Goal: Book appointment/travel/reservation

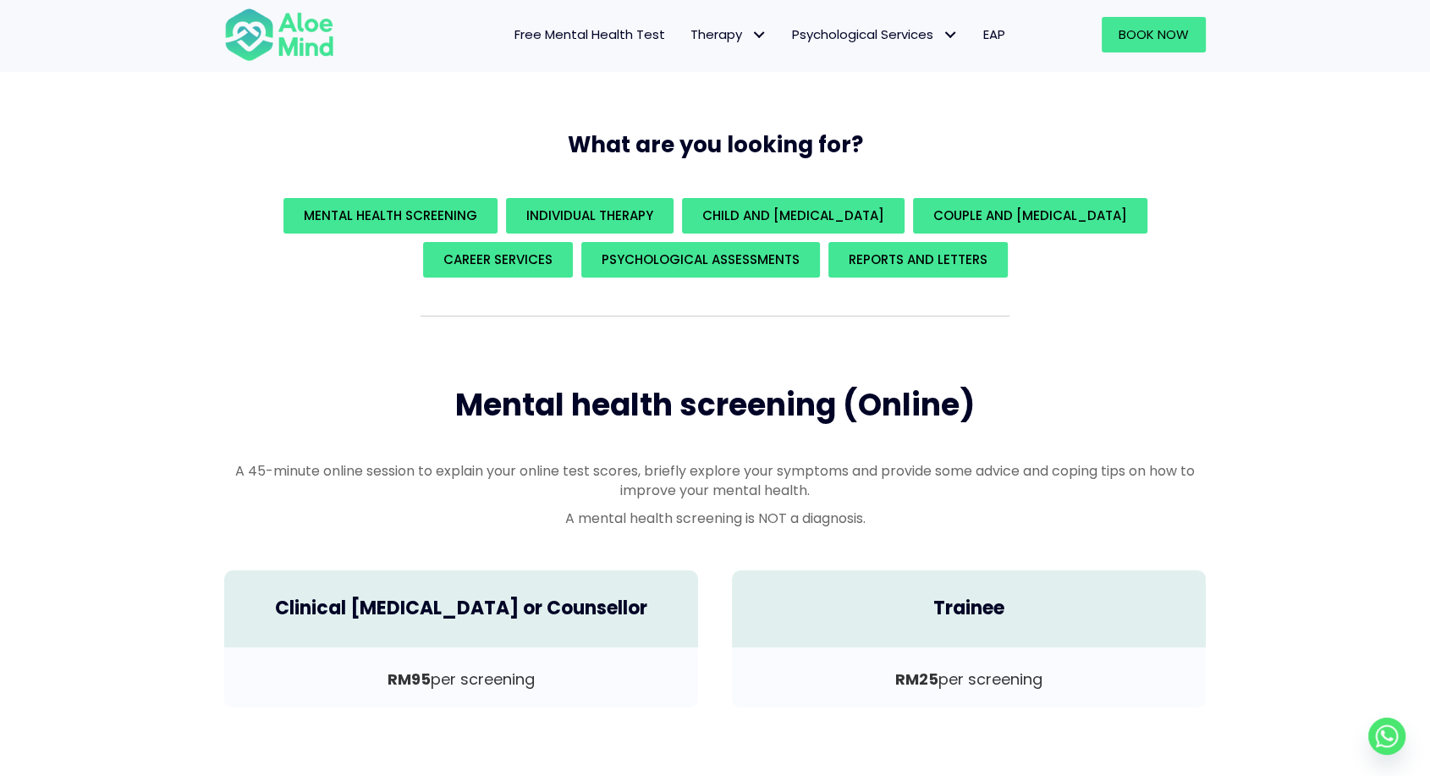
scroll to position [212, 0]
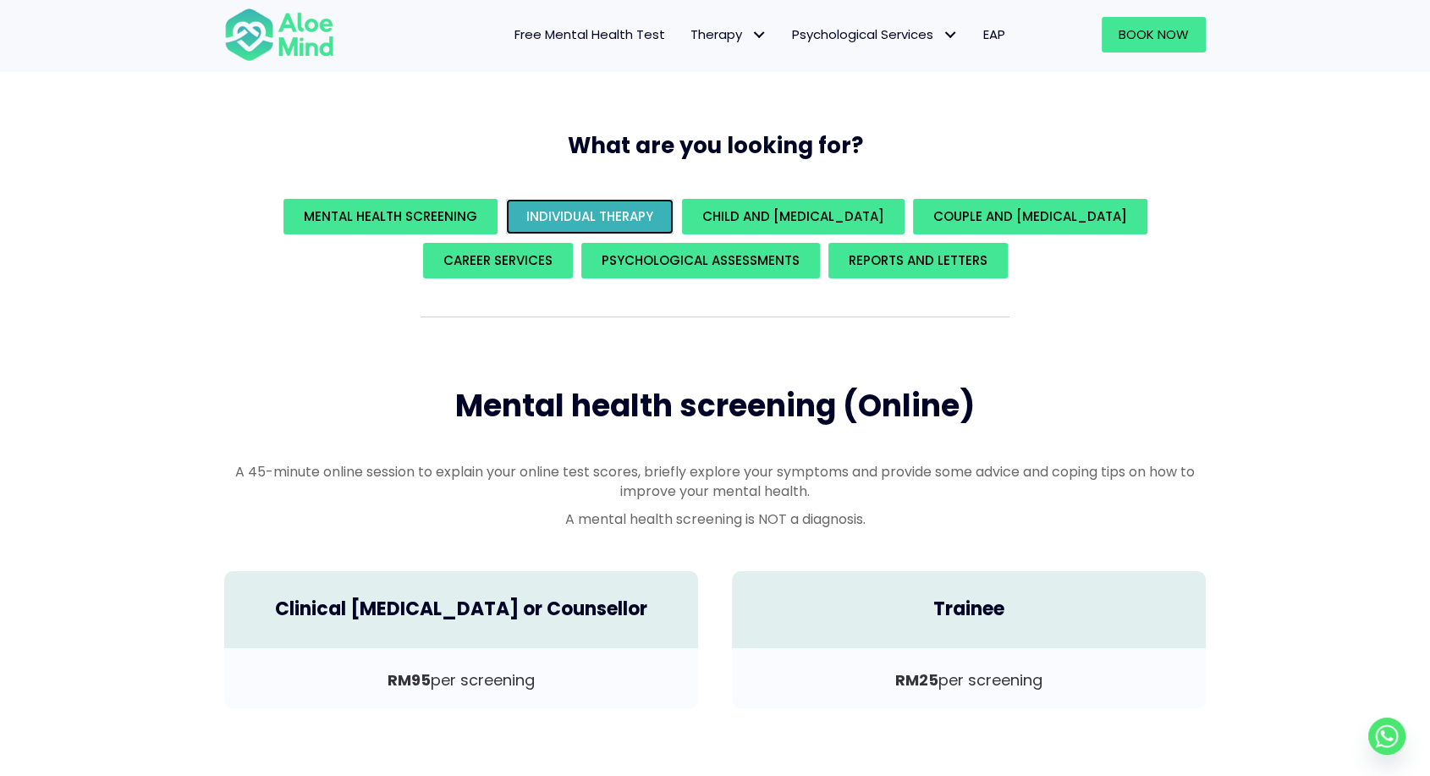
click at [623, 223] on span "Individual Therapy" at bounding box center [589, 216] width 127 height 18
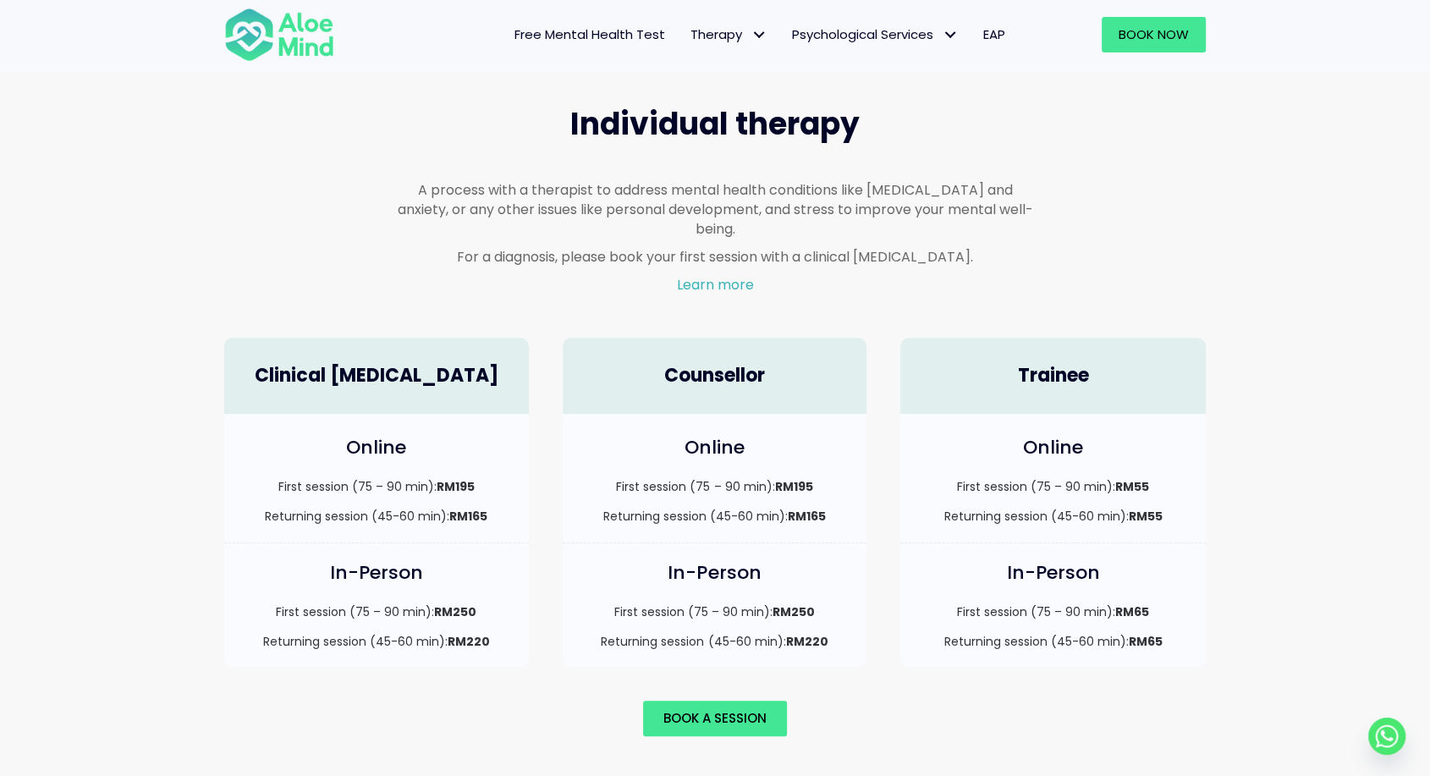
scroll to position [988, 0]
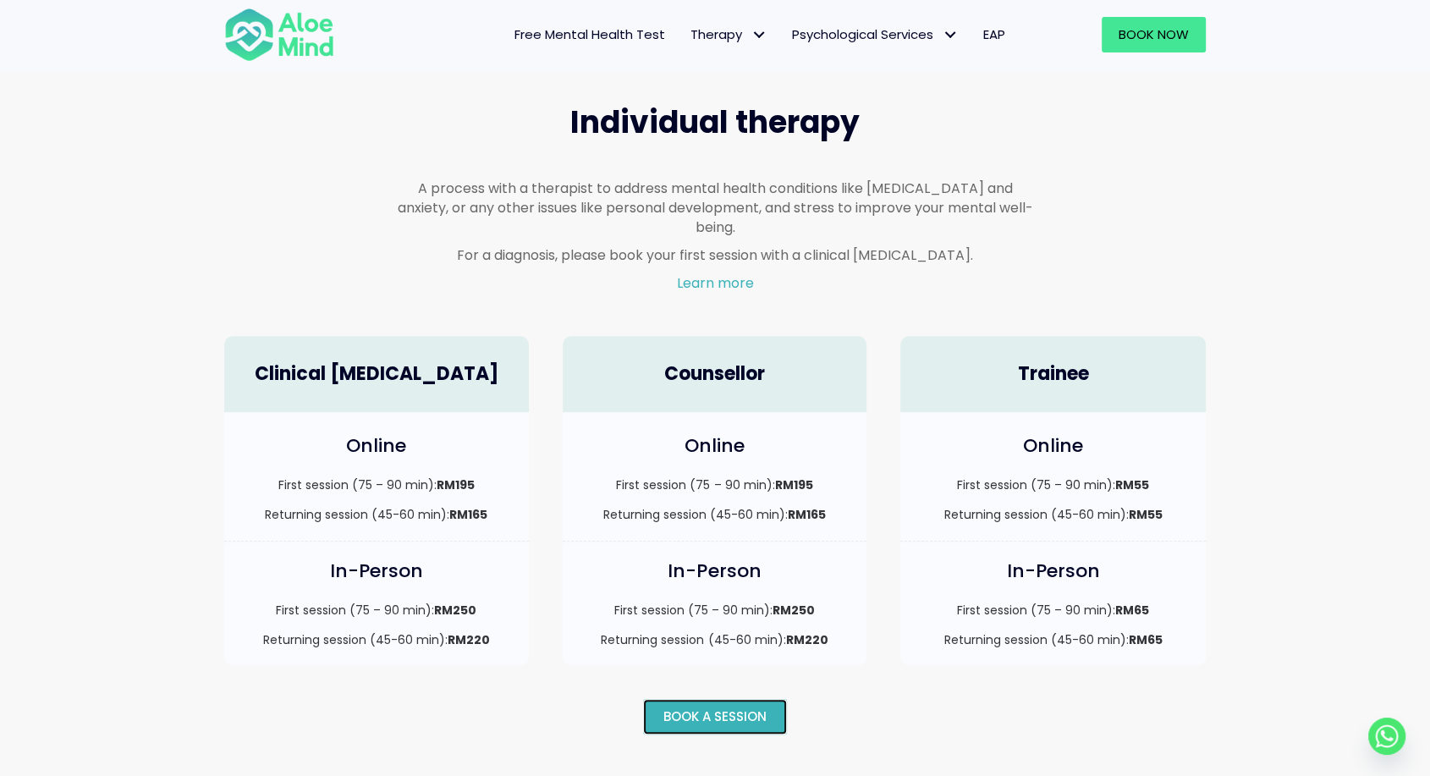
click at [692, 699] on link "Book a session" at bounding box center [715, 717] width 144 height 36
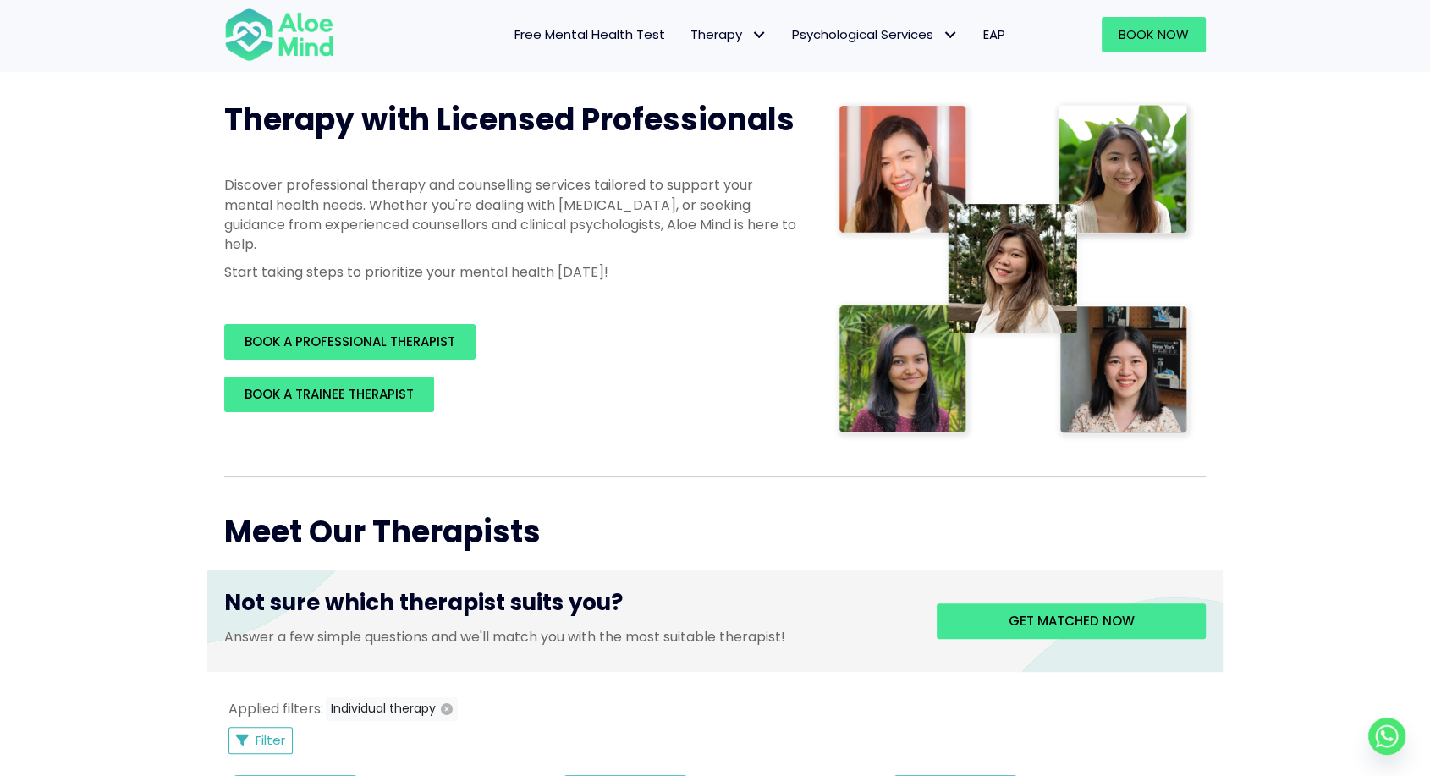
scroll to position [210, 0]
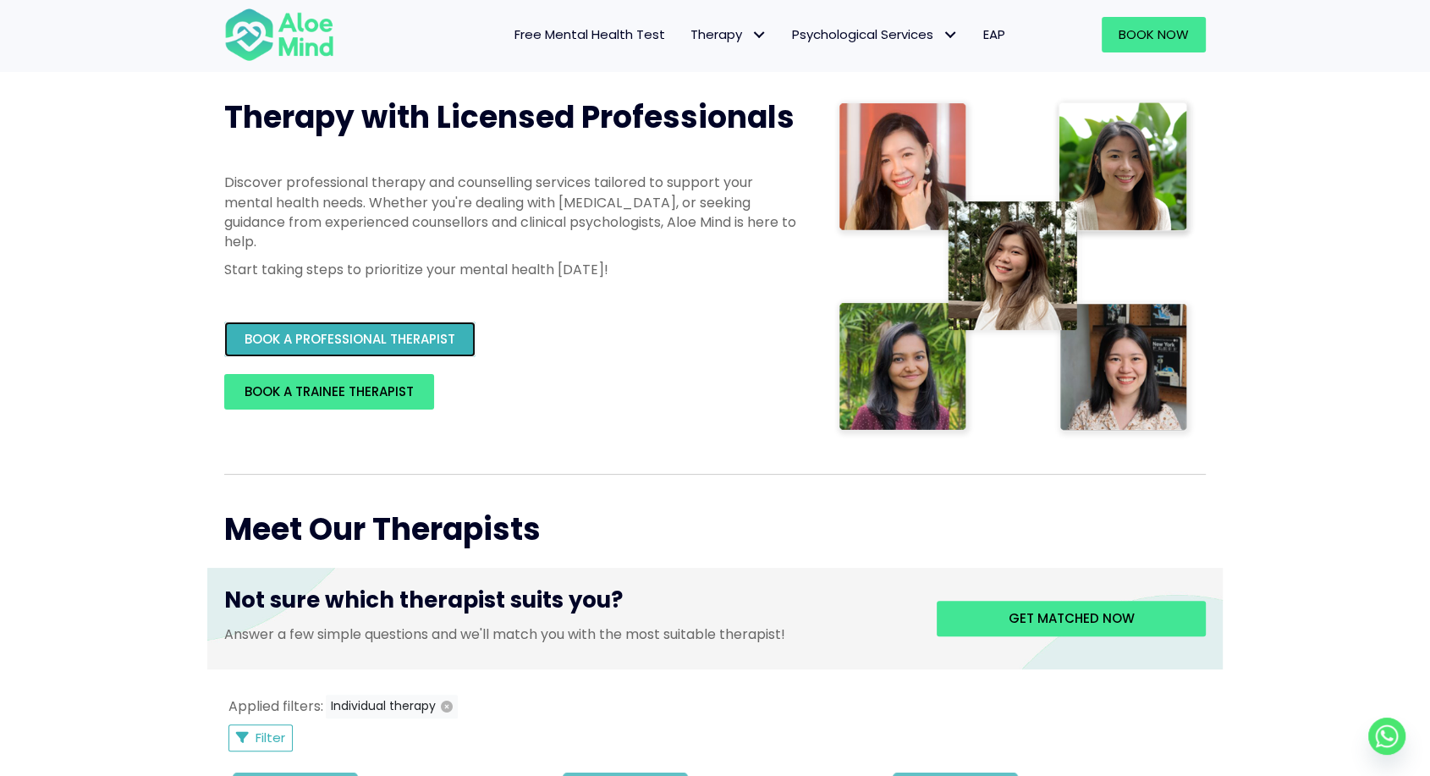
click at [433, 348] on span "BOOK A PROFESSIONAL THERAPIST" at bounding box center [349, 339] width 211 height 18
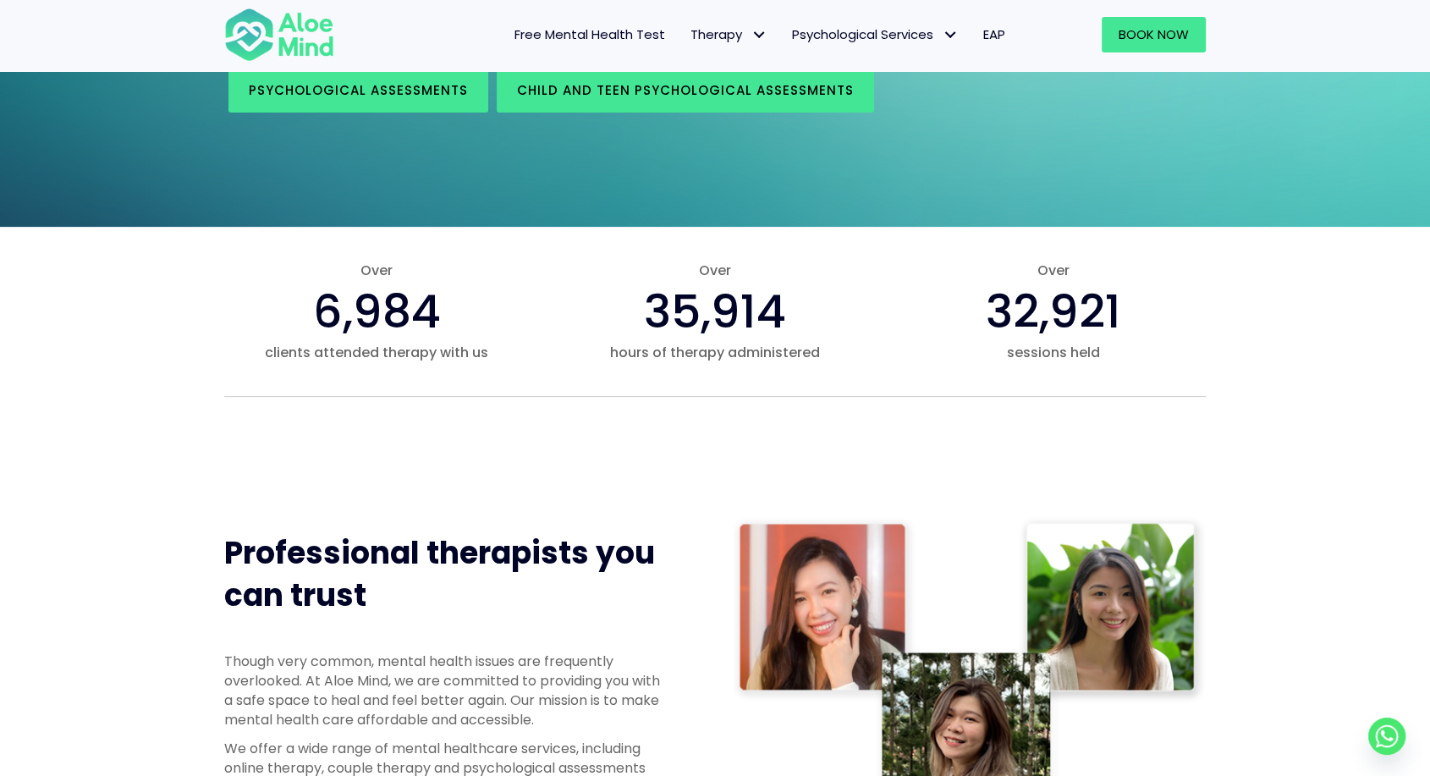
scroll to position [837, 0]
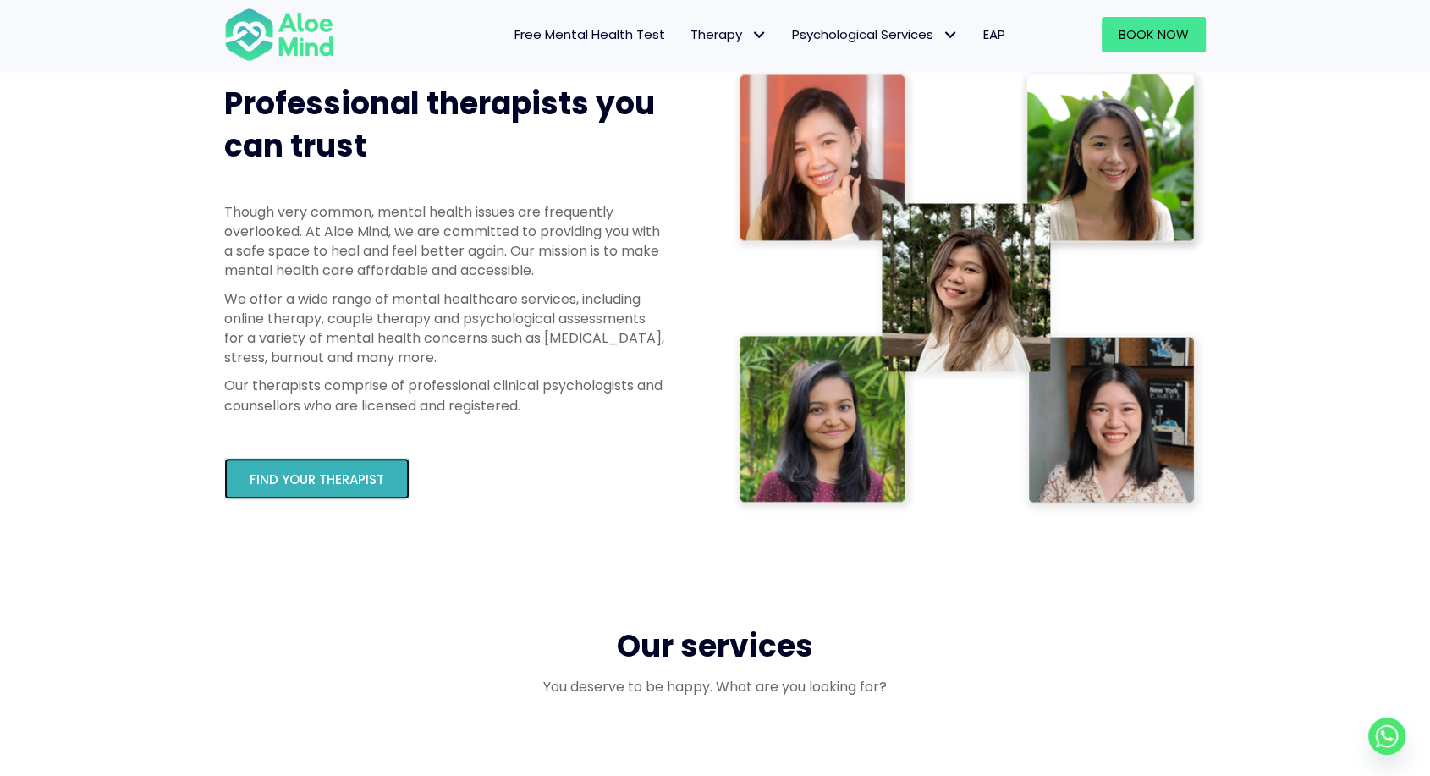
click at [327, 475] on span "Find your therapist" at bounding box center [317, 479] width 134 height 18
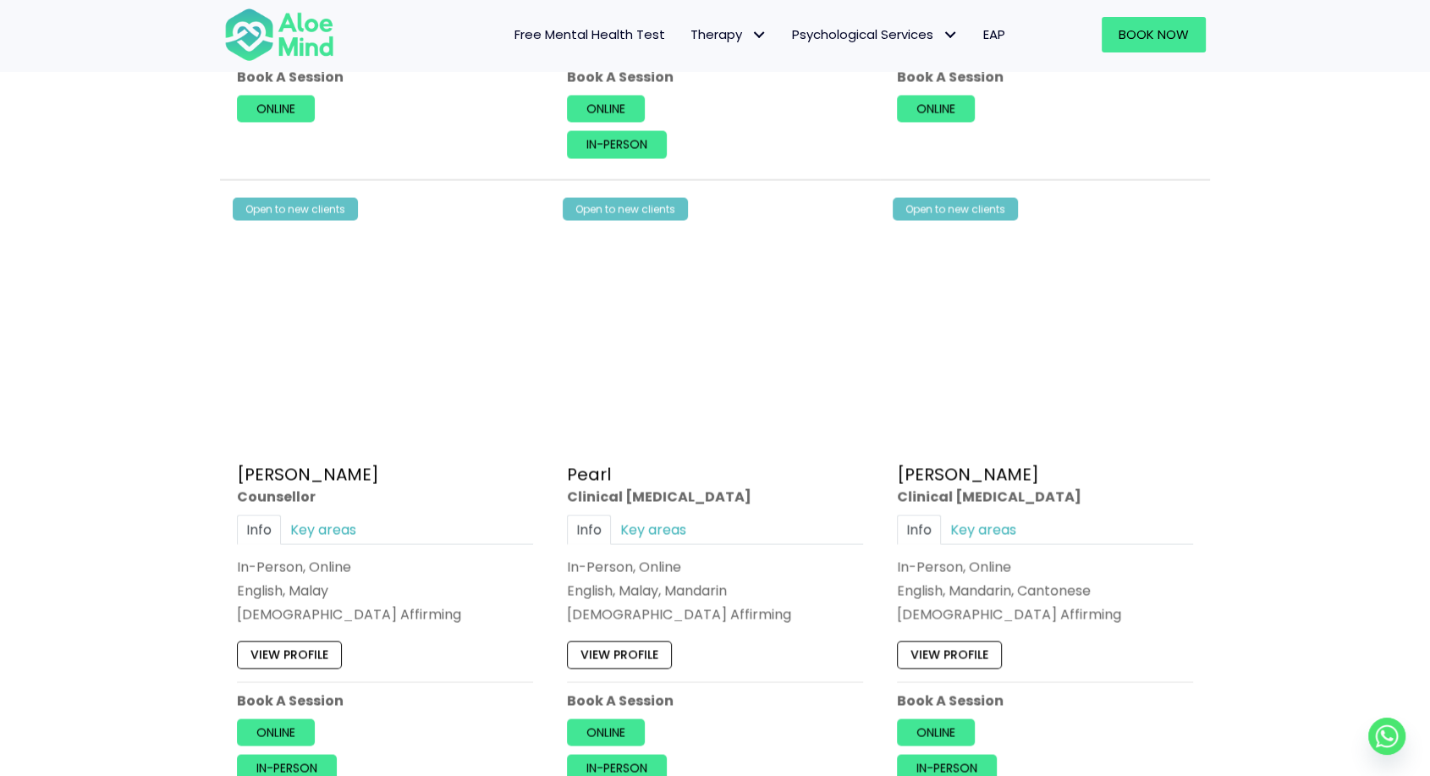
scroll to position [3333, 0]
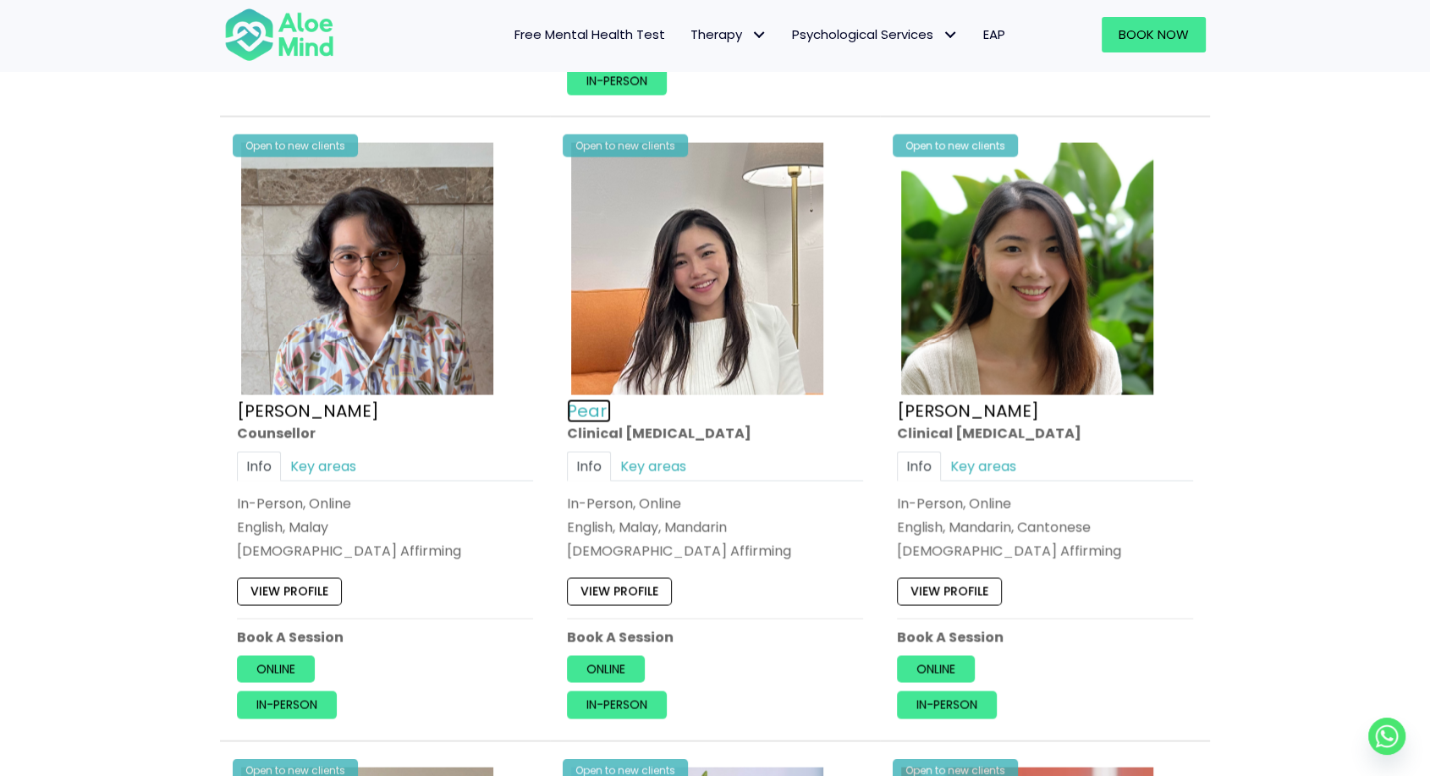
click at [586, 411] on link "Pearl" at bounding box center [589, 411] width 44 height 24
click at [916, 416] on link "[PERSON_NAME]" at bounding box center [968, 411] width 142 height 24
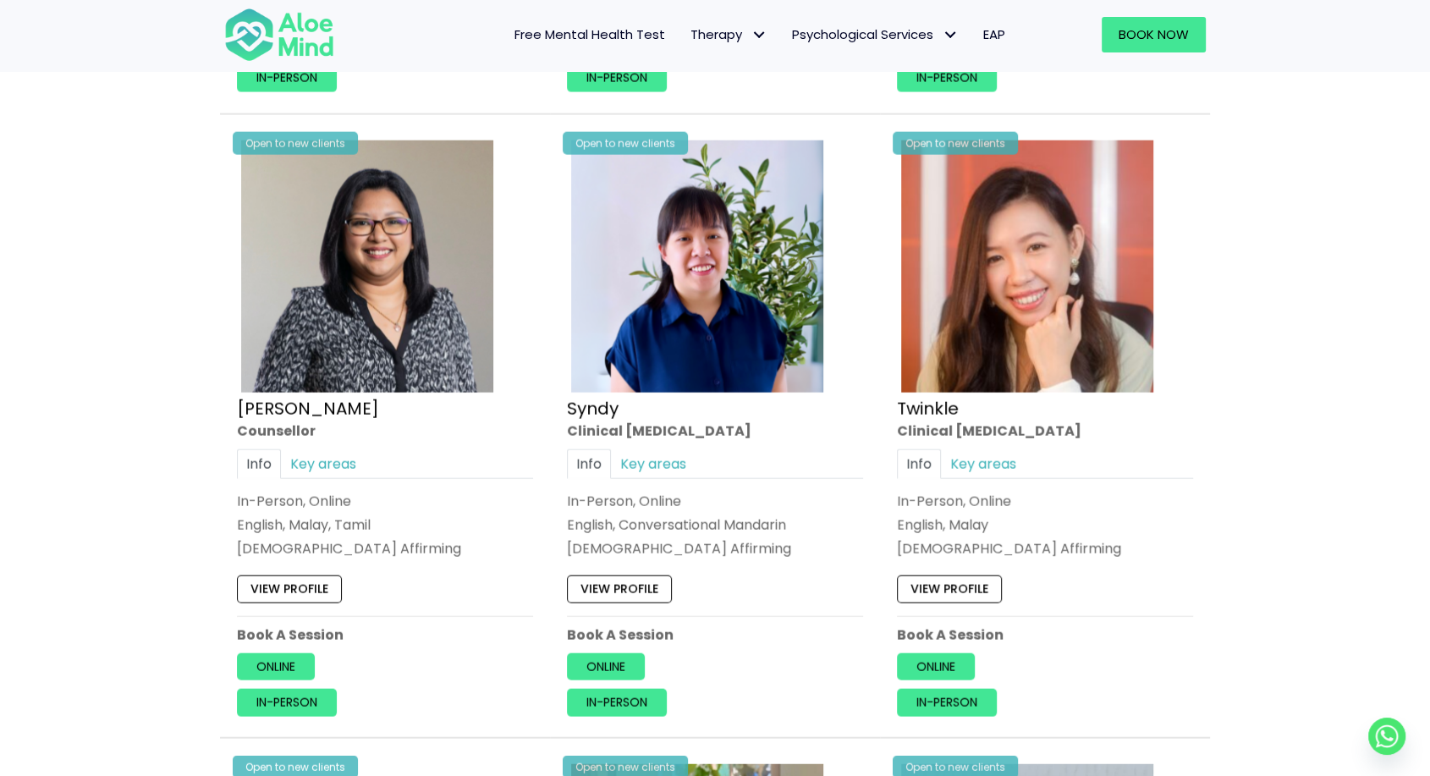
scroll to position [3960, 0]
click at [632, 584] on link "View profile" at bounding box center [619, 587] width 105 height 27
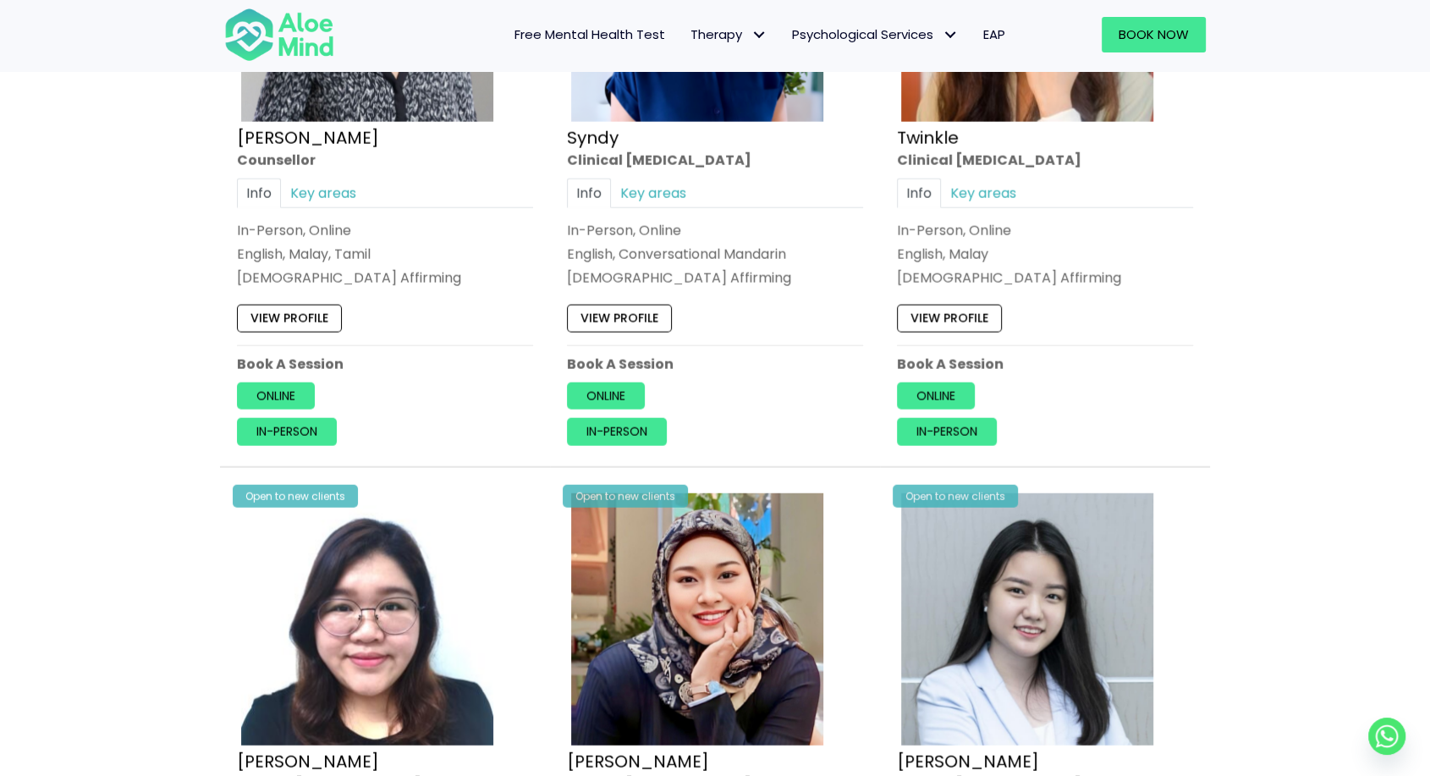
scroll to position [4229, 0]
click at [947, 128] on link "Twinkle" at bounding box center [928, 138] width 62 height 24
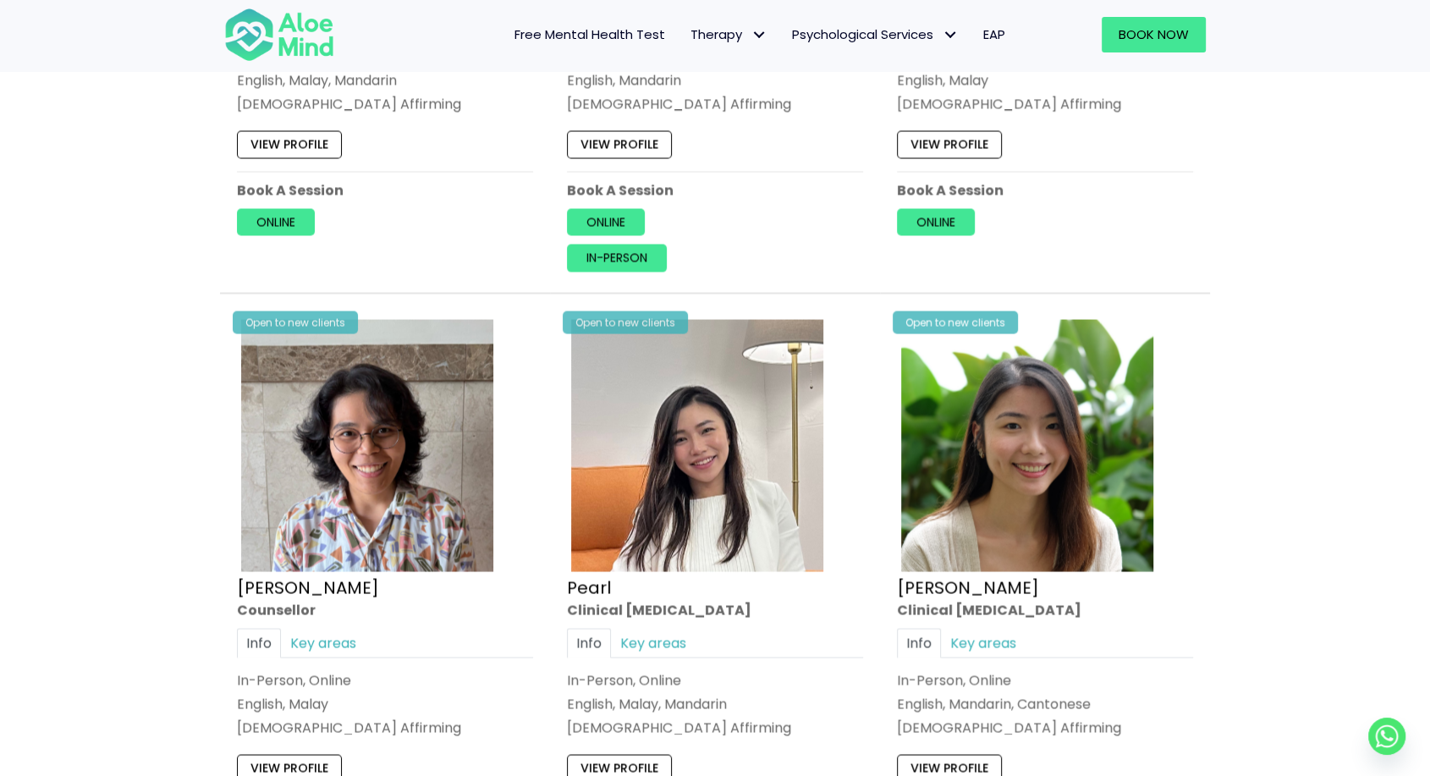
scroll to position [3167, 0]
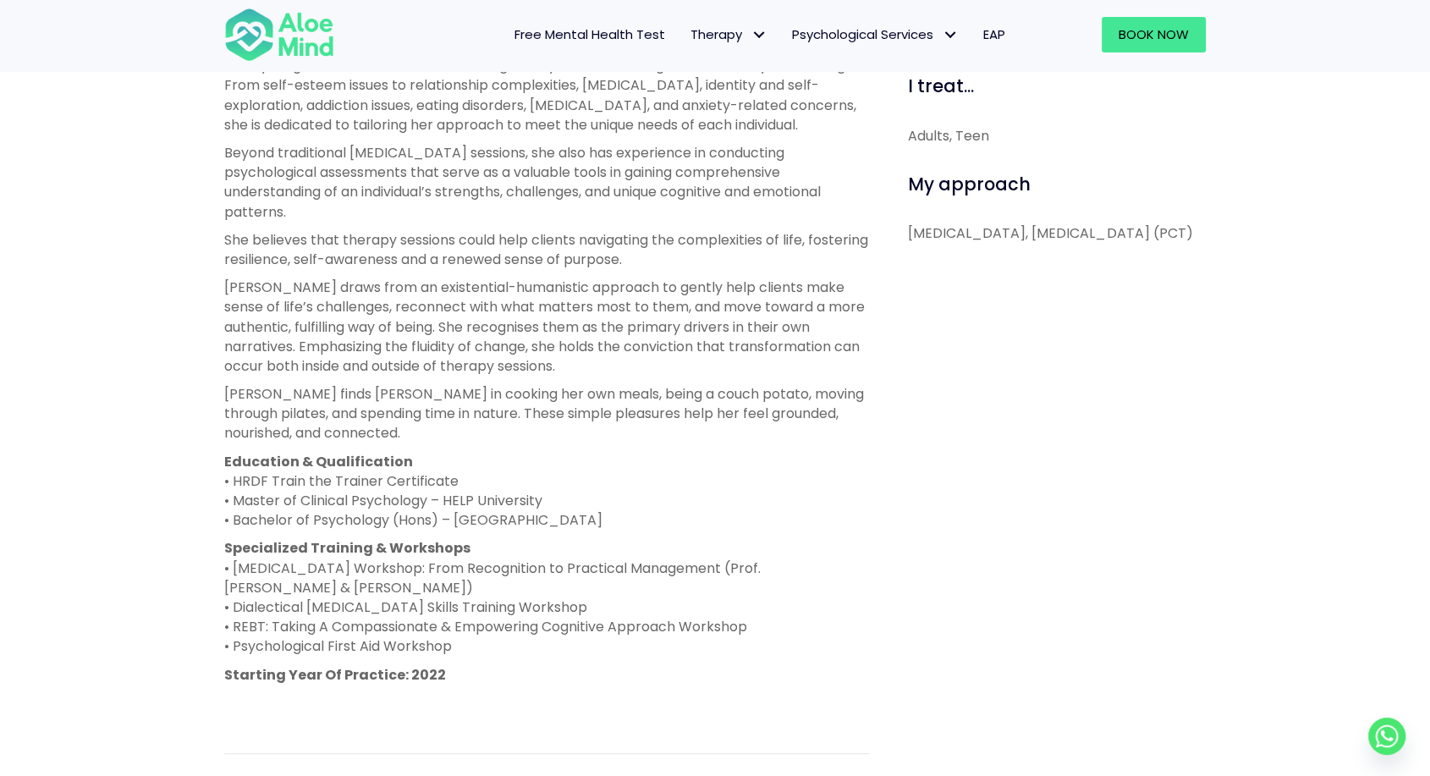
scroll to position [818, 0]
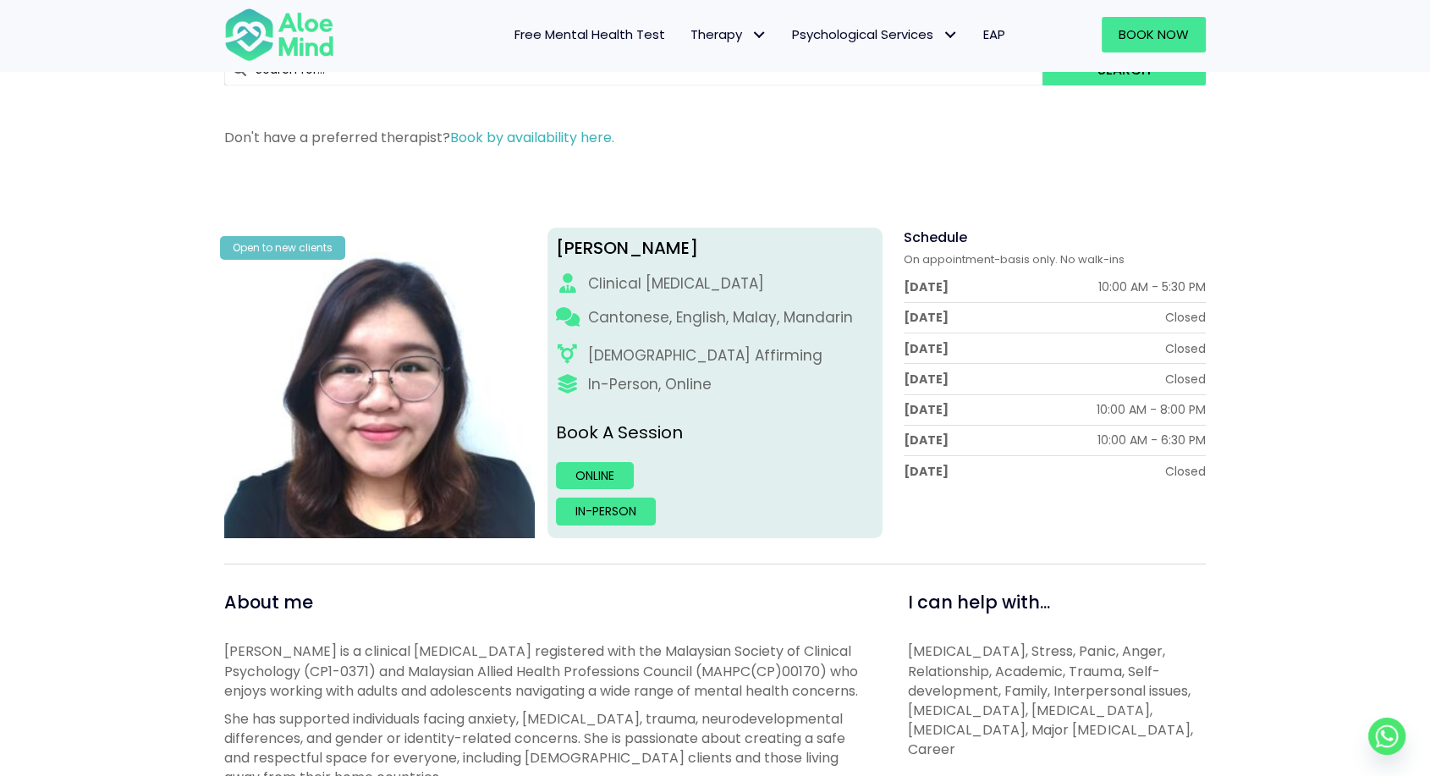
scroll to position [85, 0]
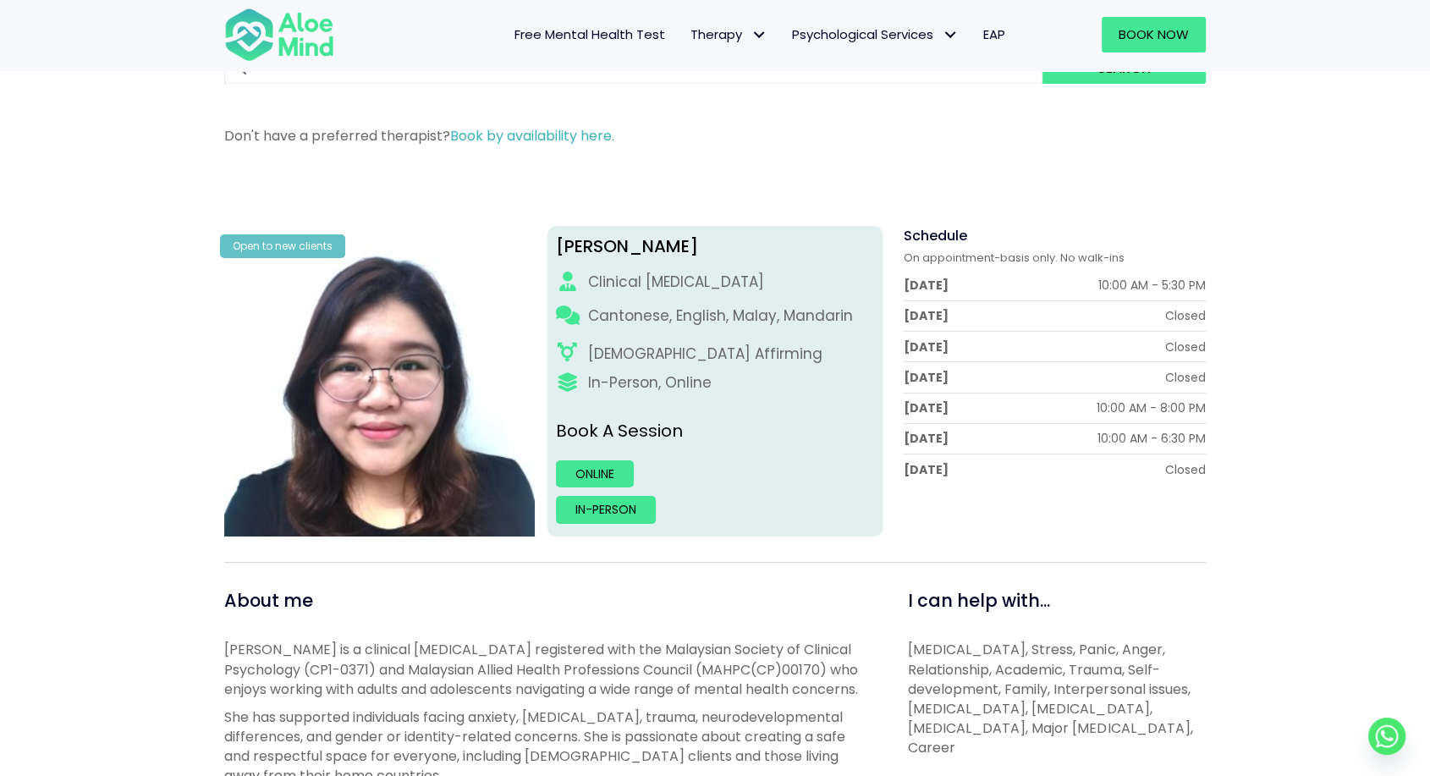
click at [652, 333] on div "Cantonese, English, Malay, Mandarin" at bounding box center [720, 320] width 265 height 30
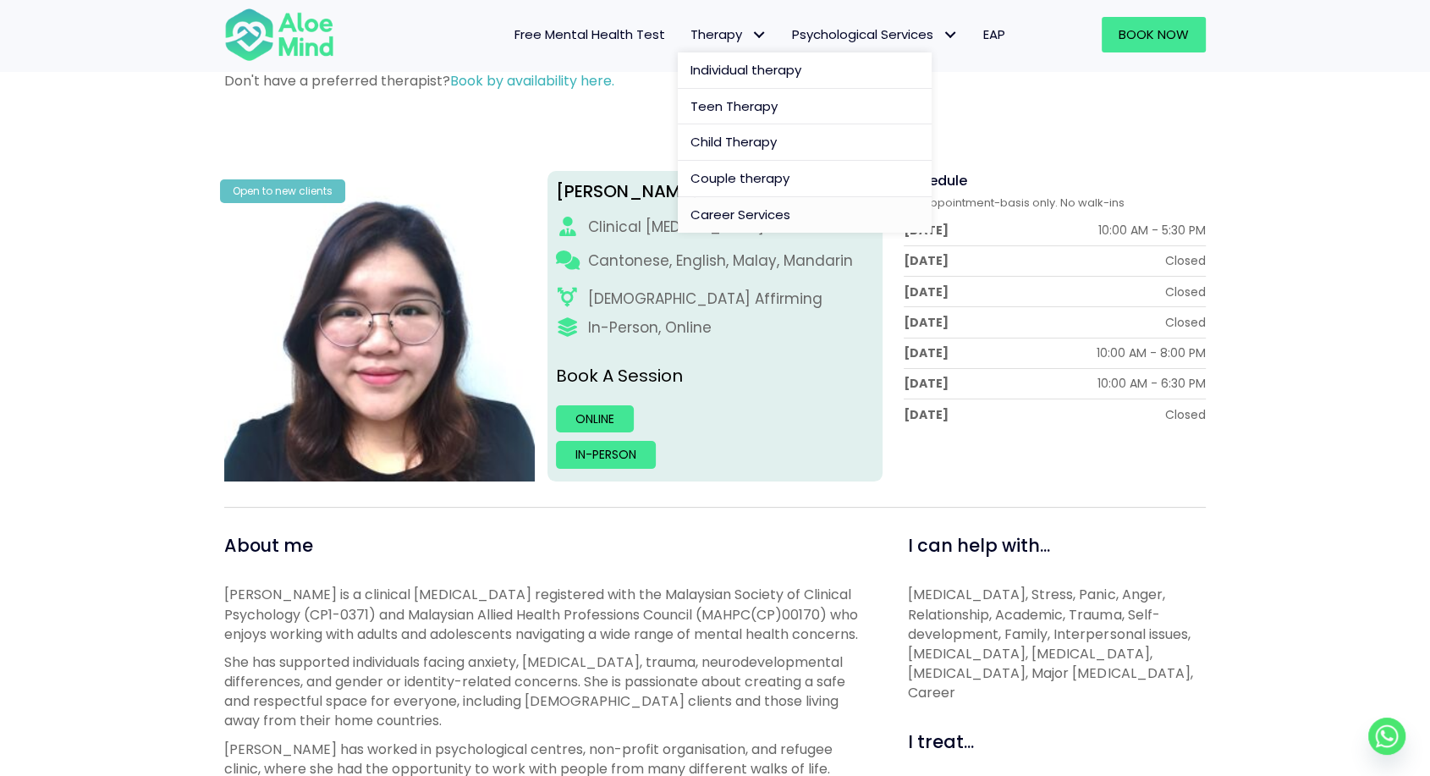
scroll to position [0, 0]
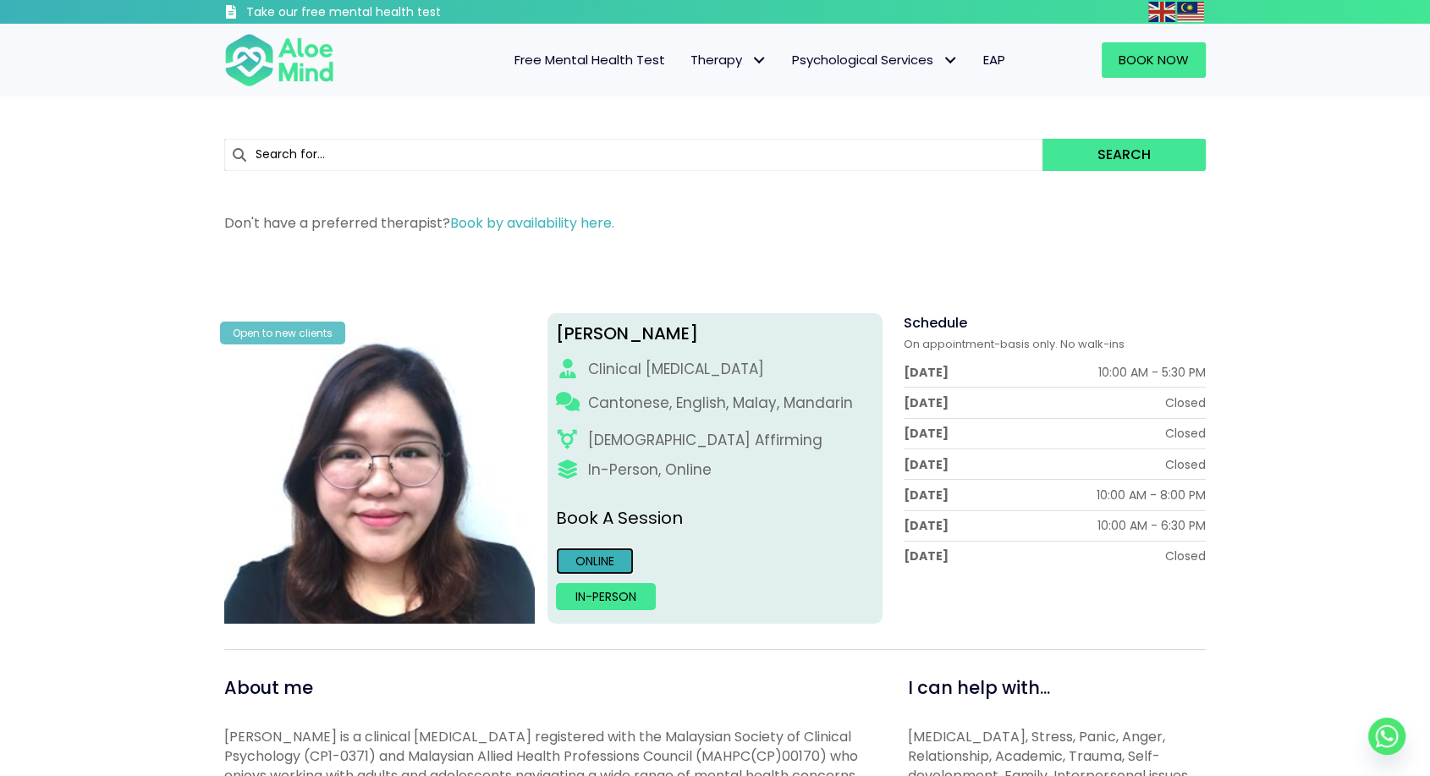
click at [599, 567] on link "Online" at bounding box center [595, 560] width 78 height 27
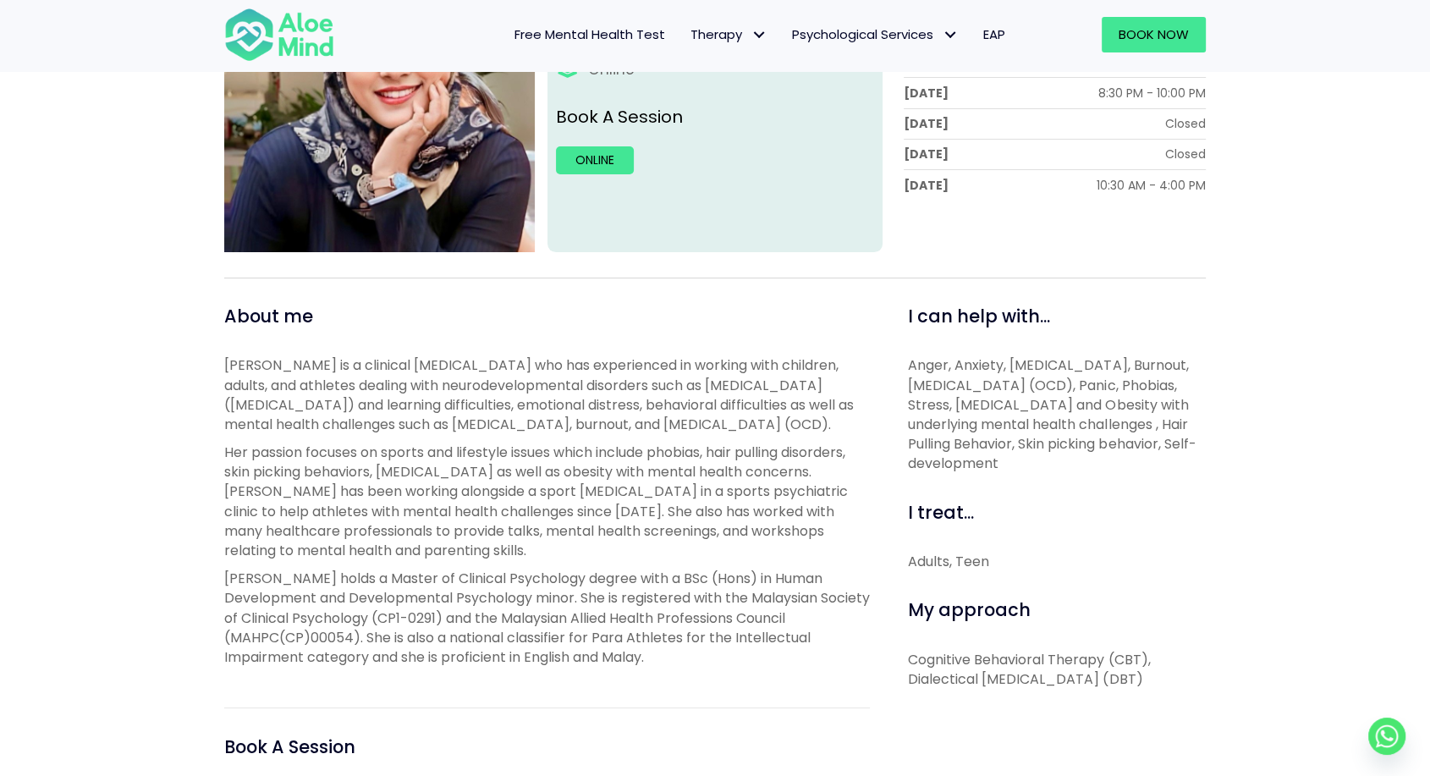
scroll to position [353, 0]
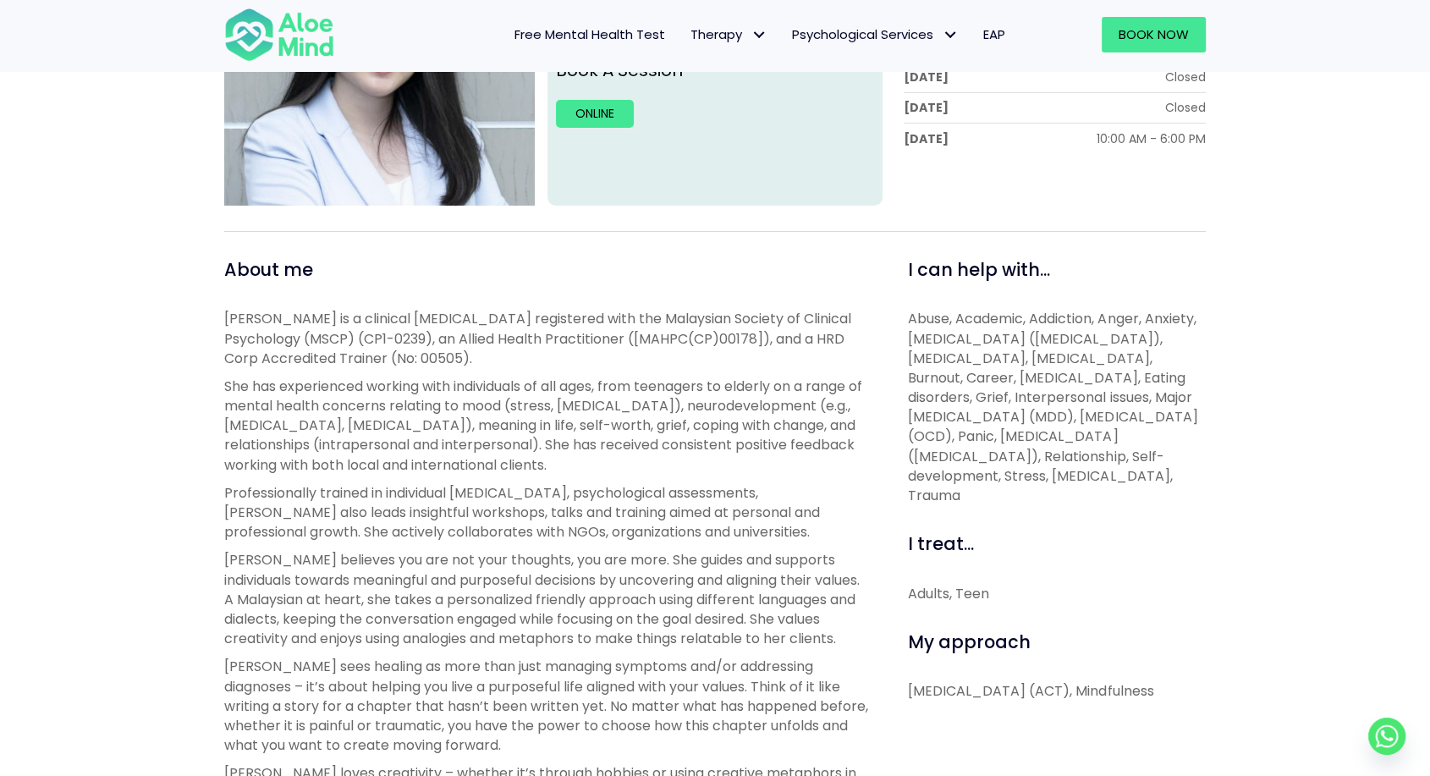
scroll to position [416, 0]
click at [1049, 282] on div "I can help with... Abuse, Academic, Addiction, Anger, Anxiety, Attention Defici…" at bounding box center [1057, 380] width 298 height 248
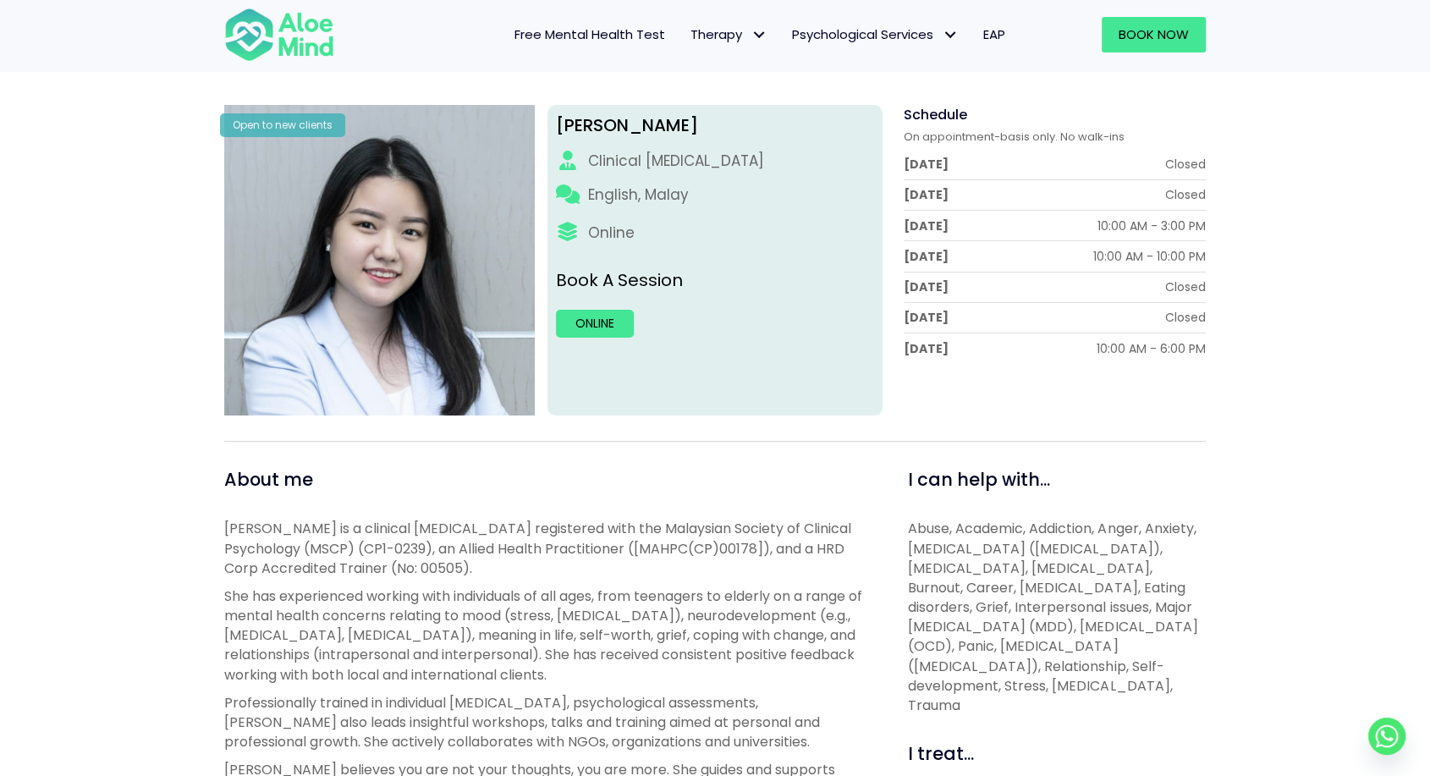
scroll to position [189, 0]
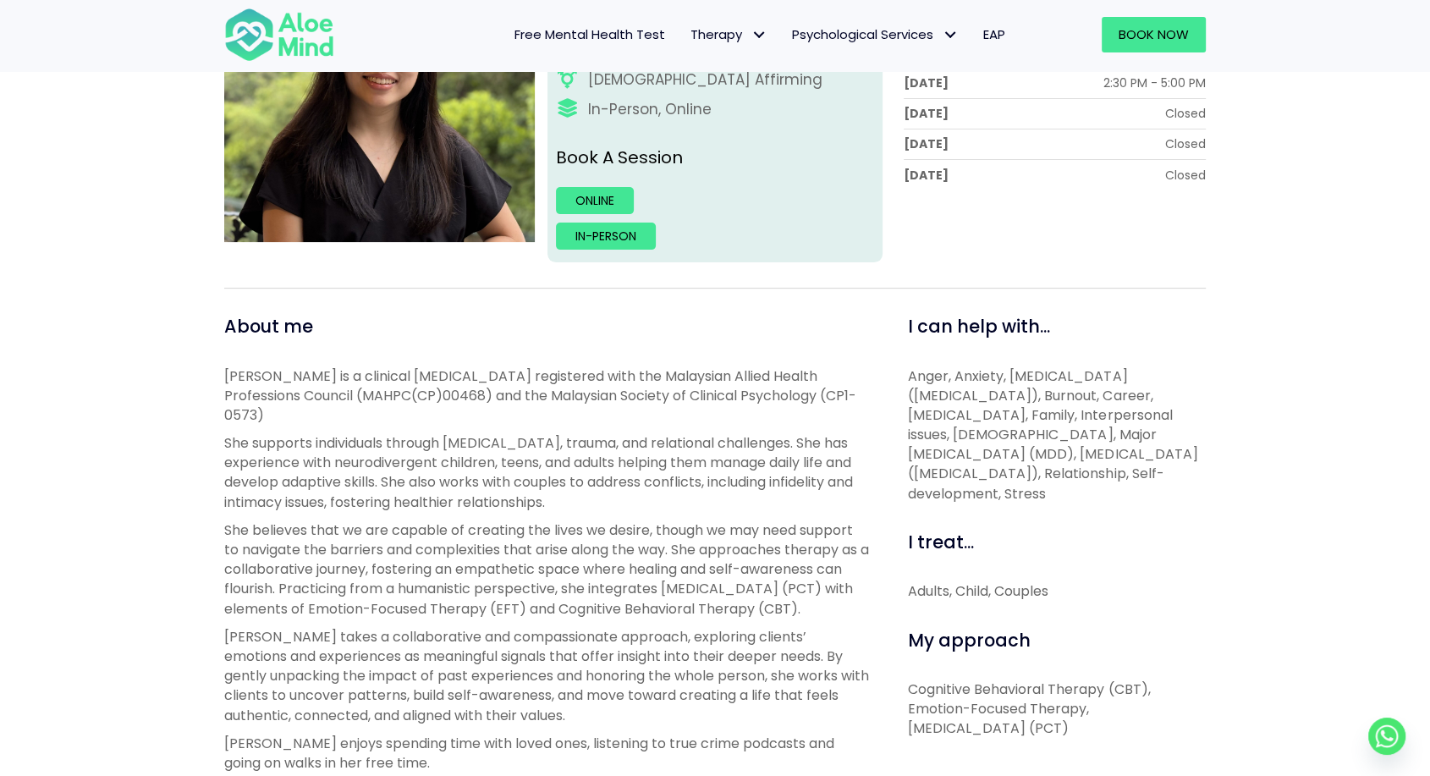
scroll to position [374, 0]
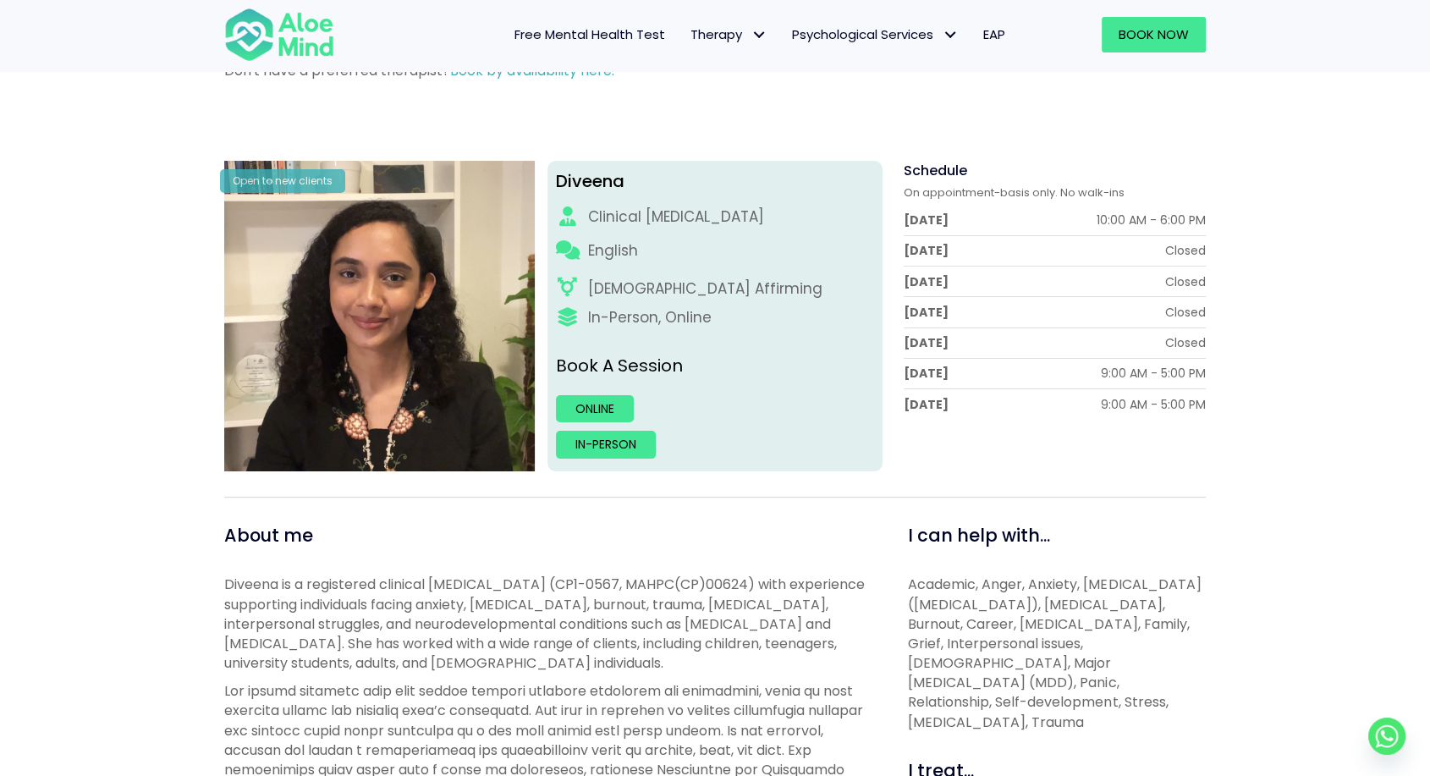
scroll to position [149, 0]
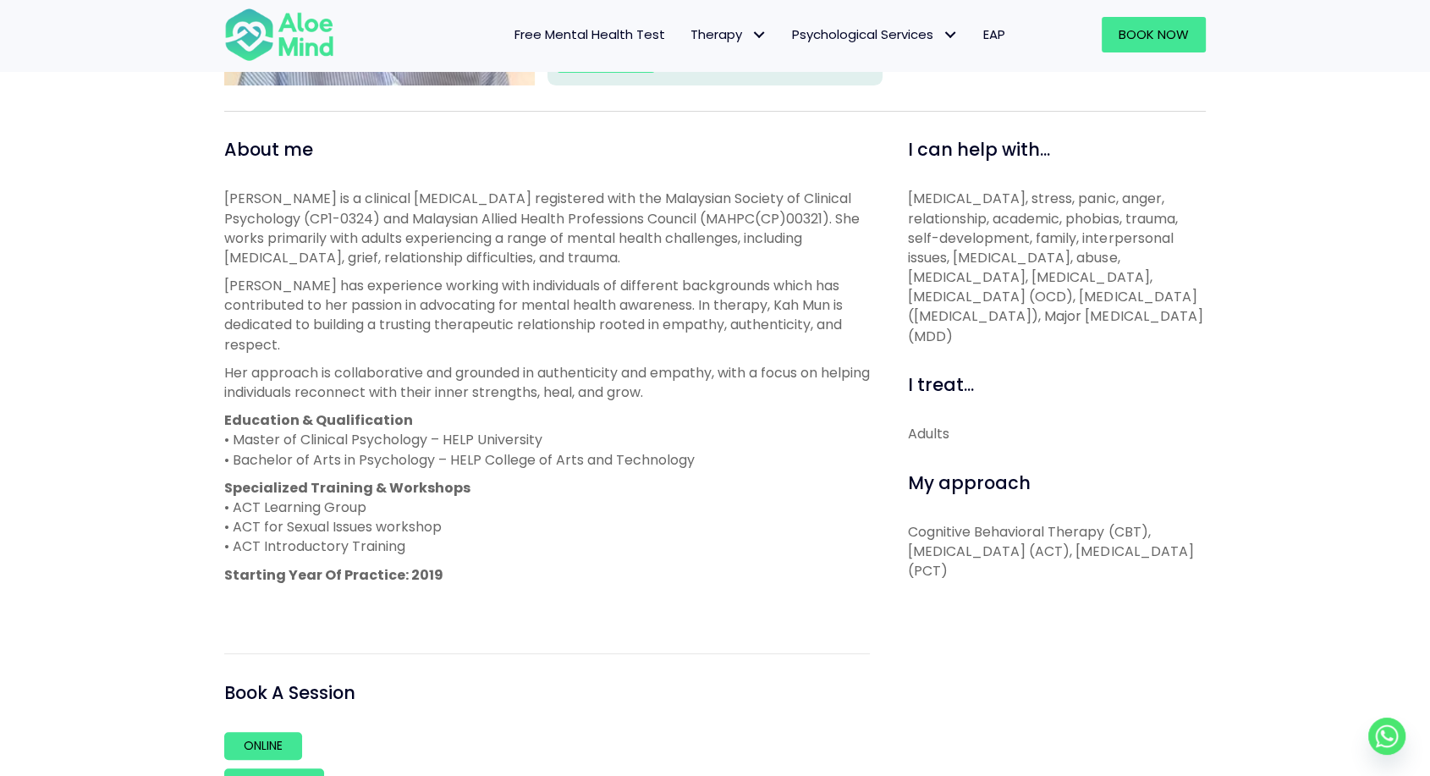
scroll to position [536, 0]
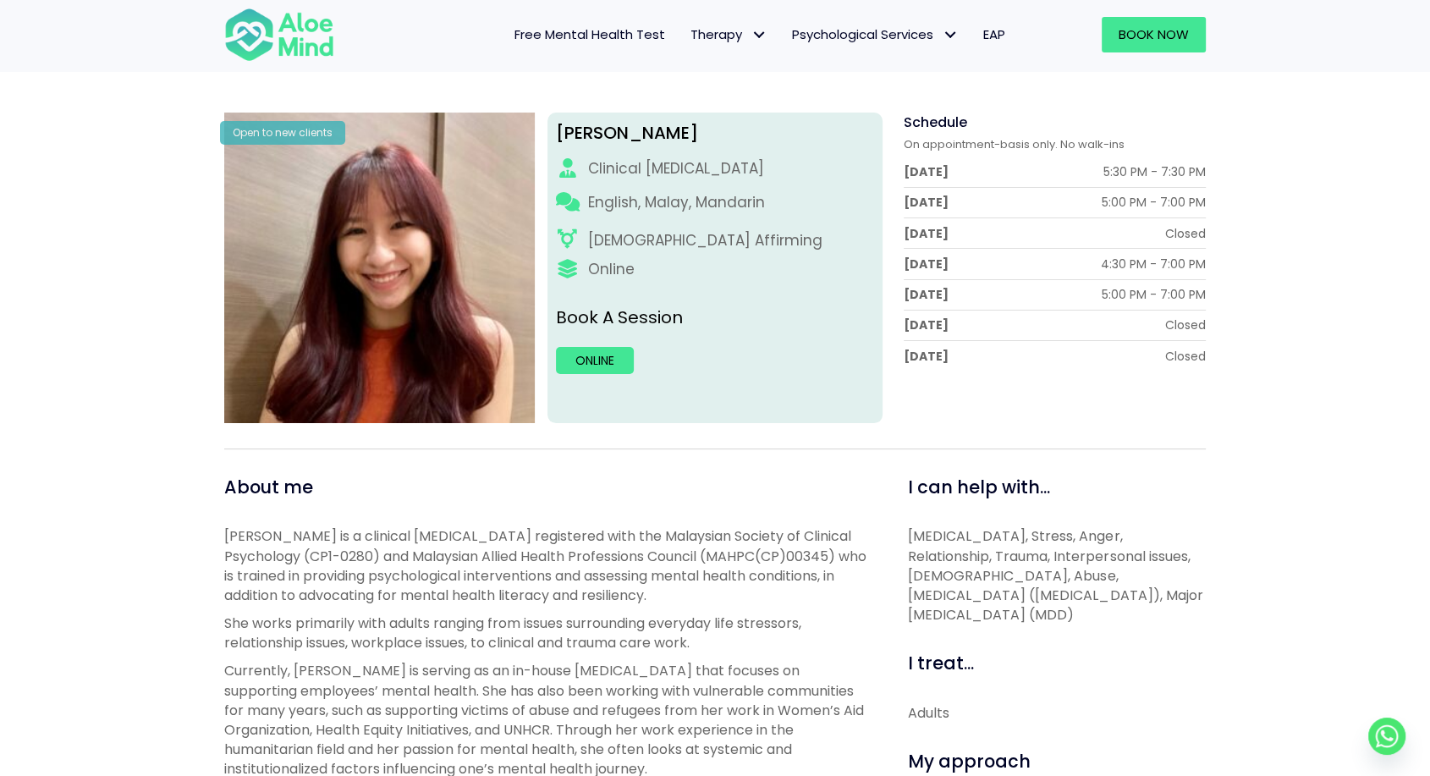
scroll to position [199, 0]
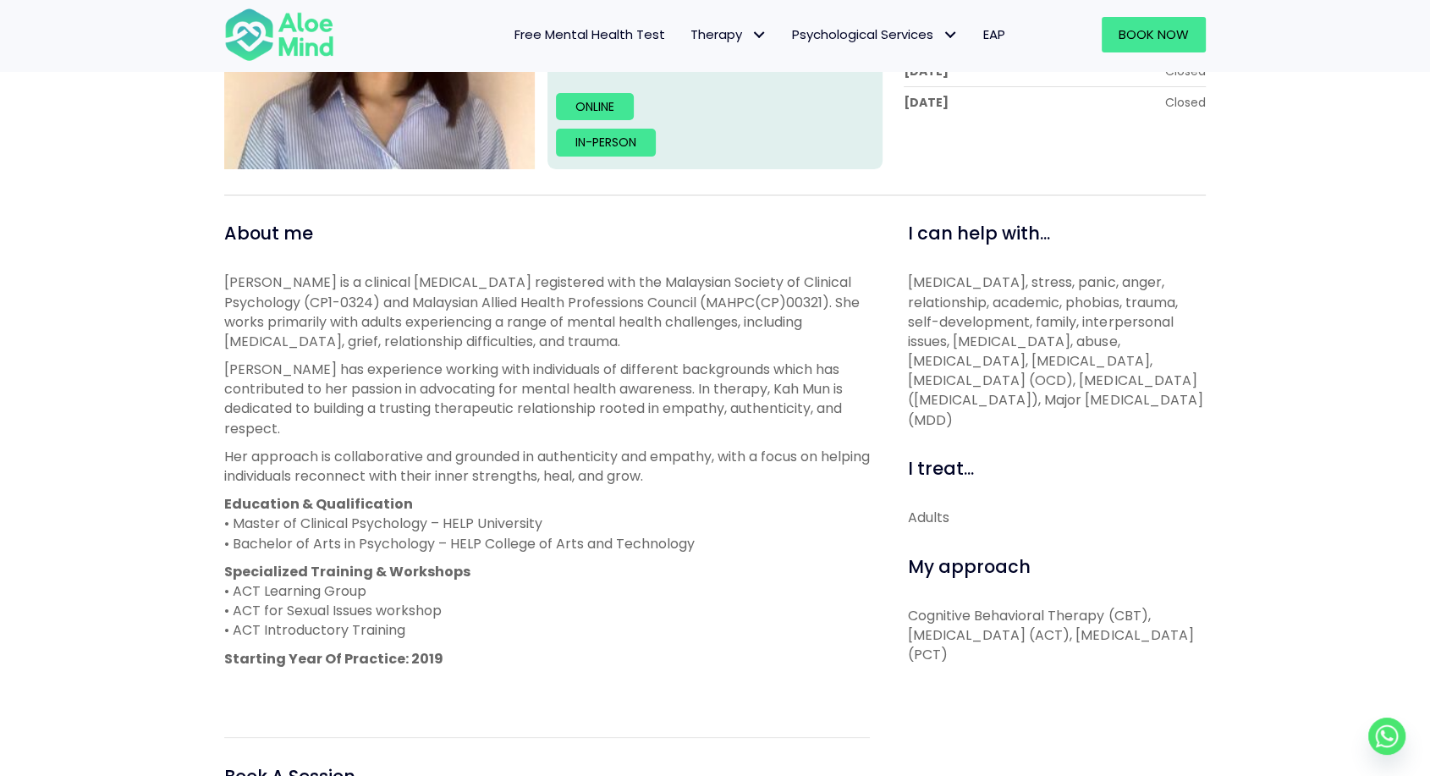
scroll to position [451, 0]
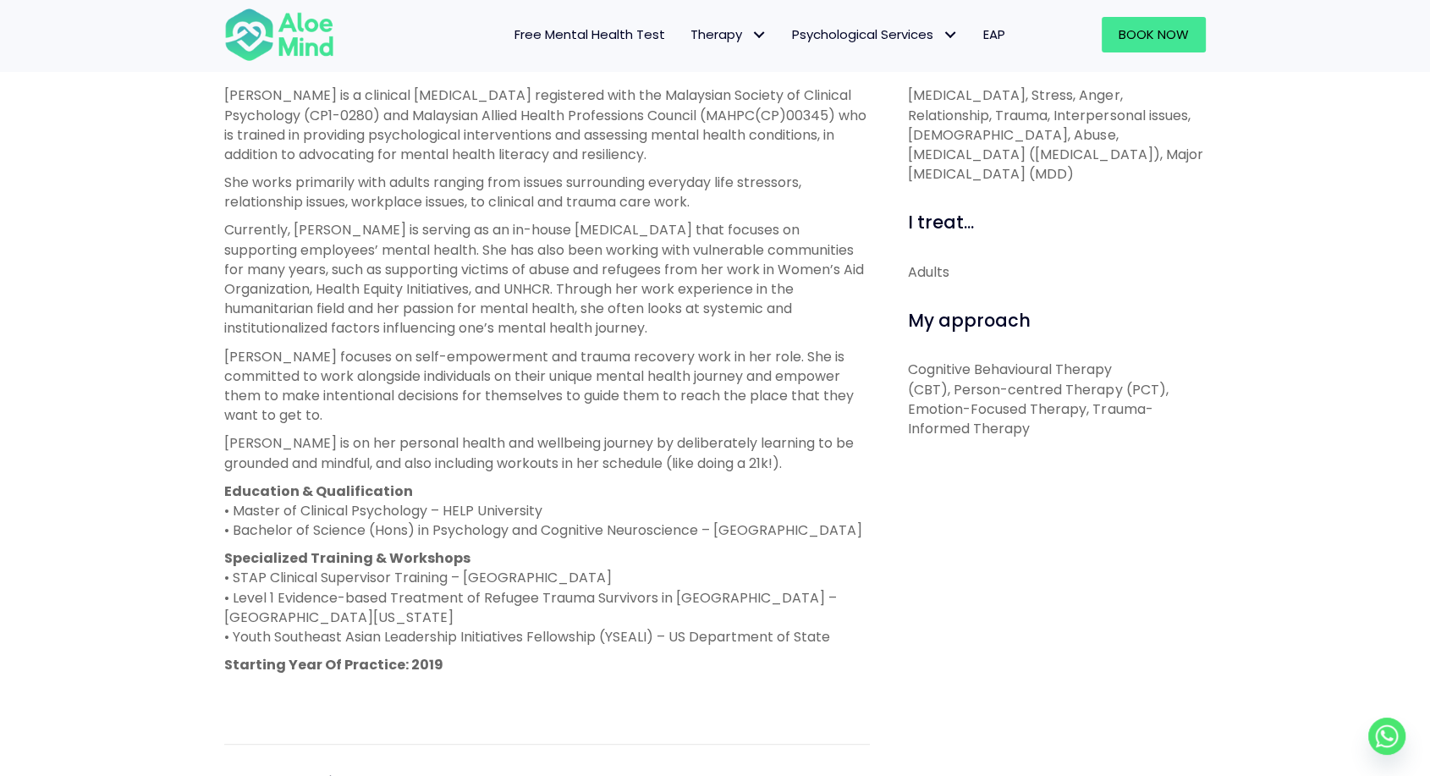
scroll to position [666, 0]
